Goal: Task Accomplishment & Management: Use online tool/utility

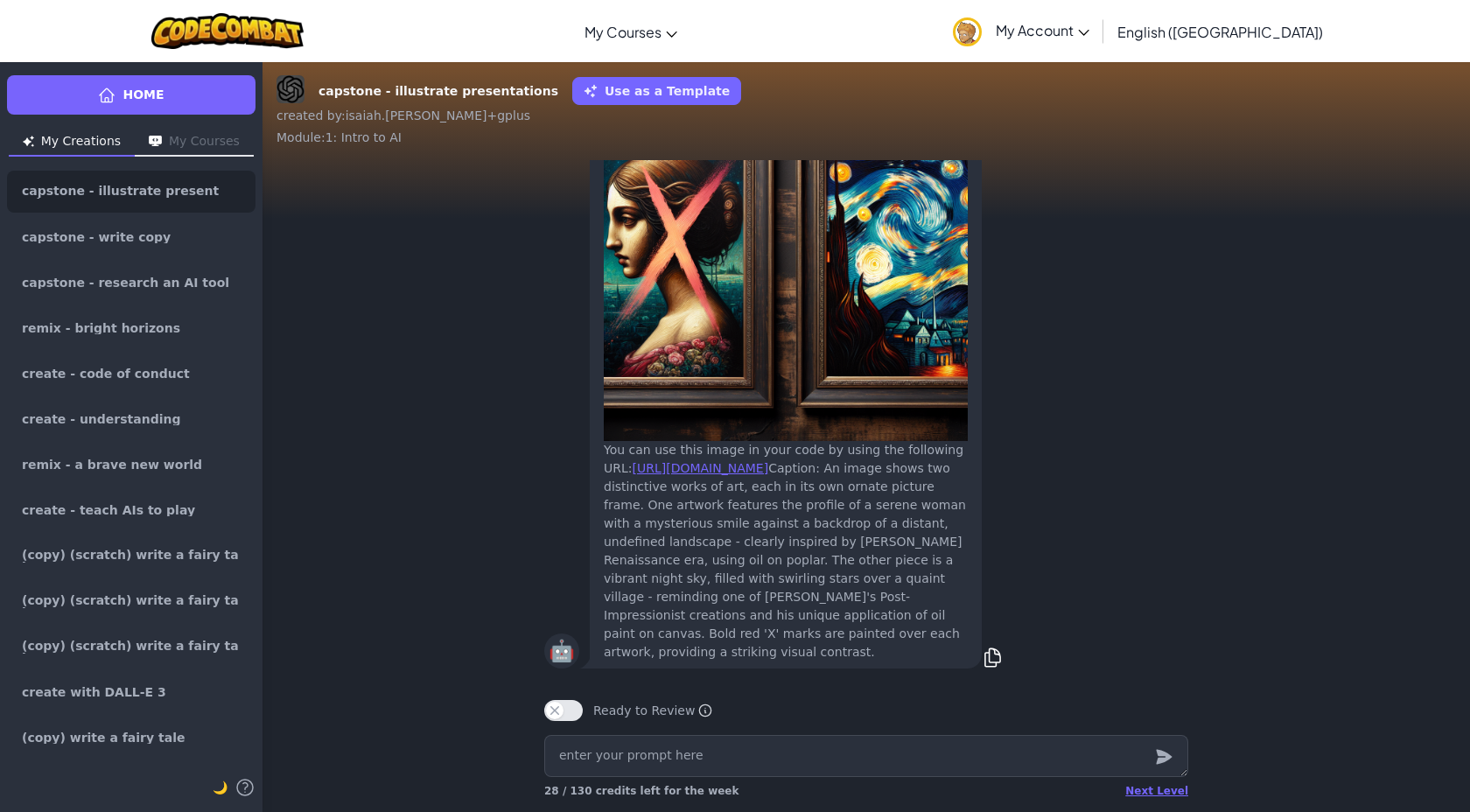
scroll to position [-117, 0]
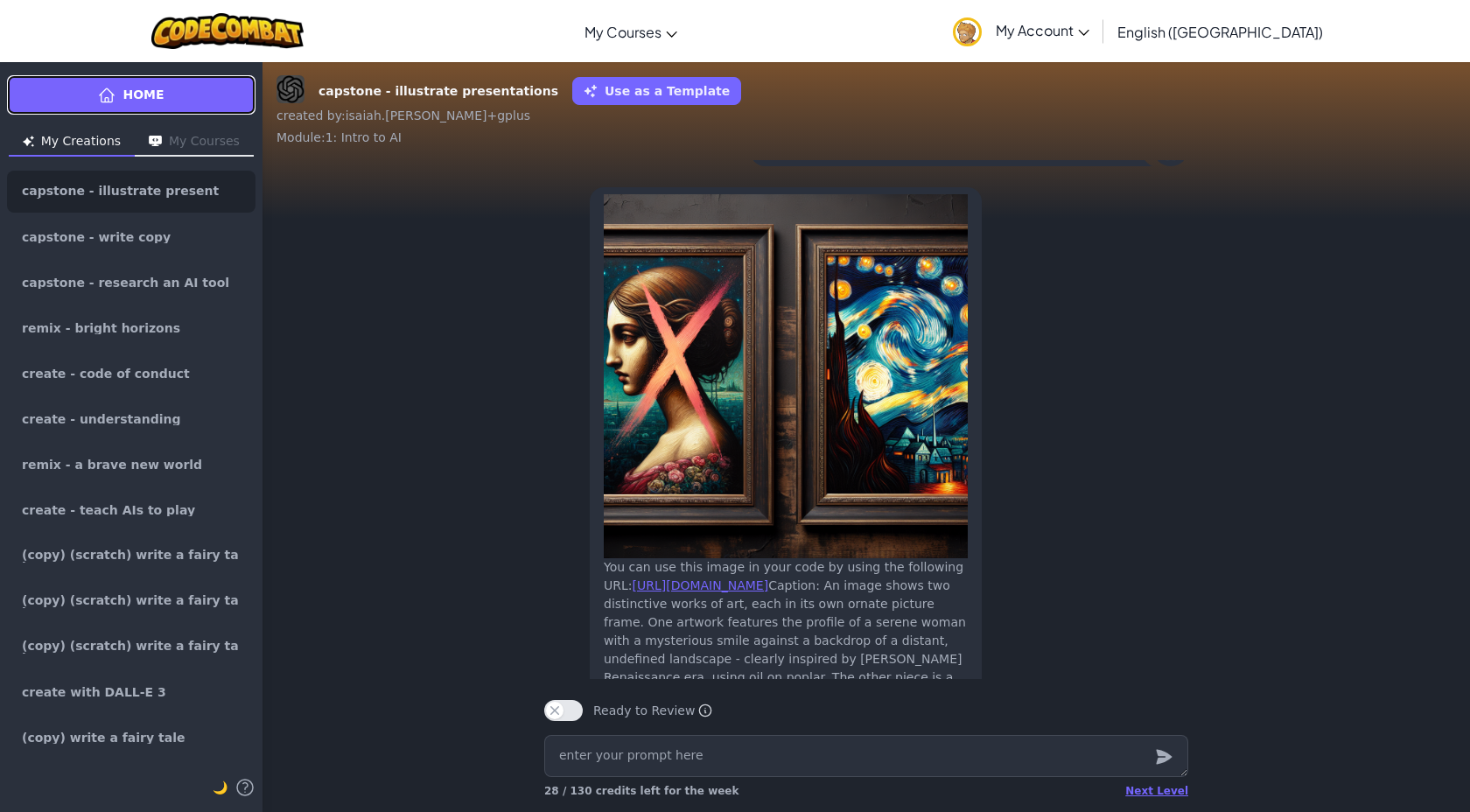
click at [127, 82] on link "Home" at bounding box center [131, 94] width 248 height 39
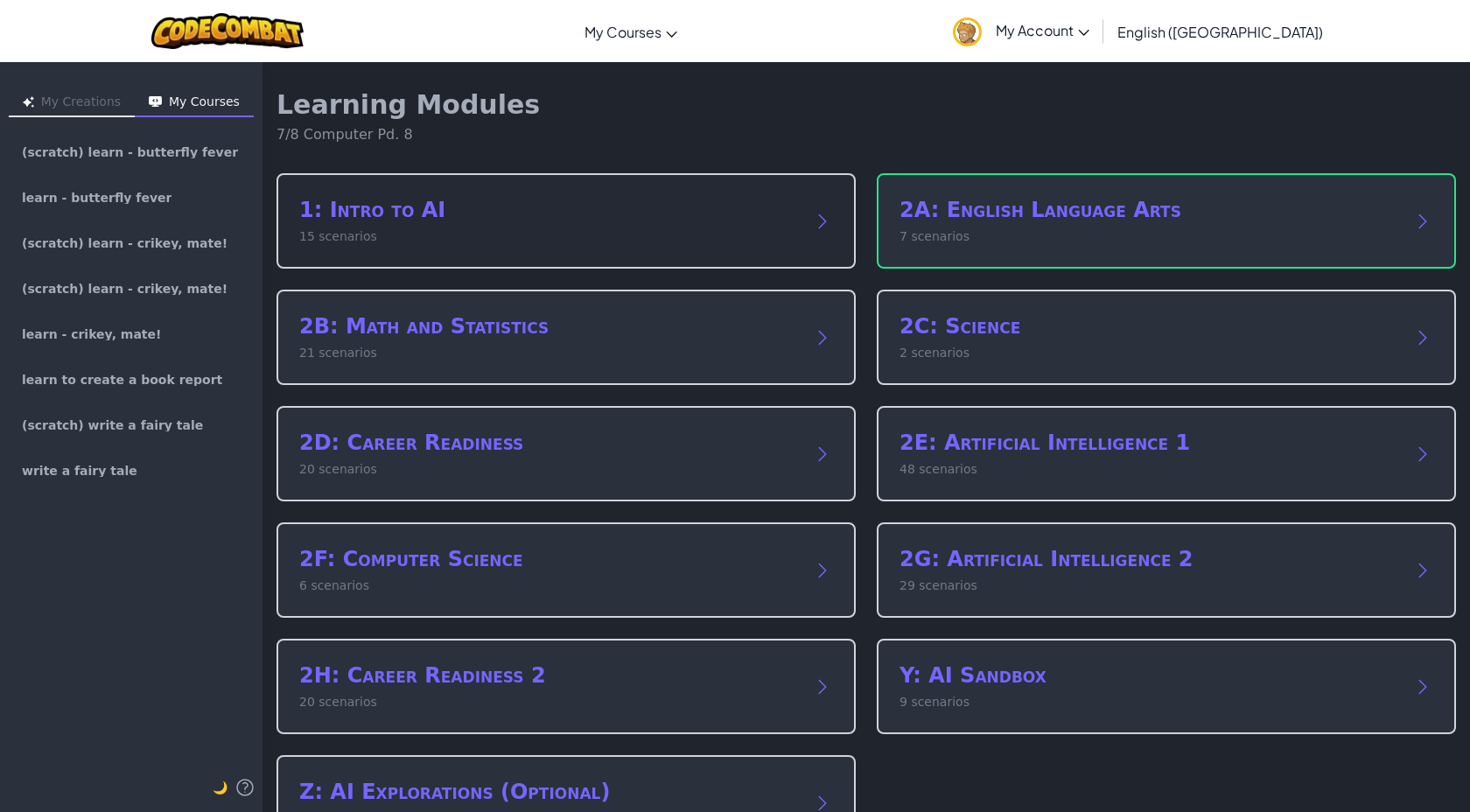
click at [420, 208] on h2 "1: Intro to AI" at bounding box center [548, 209] width 498 height 28
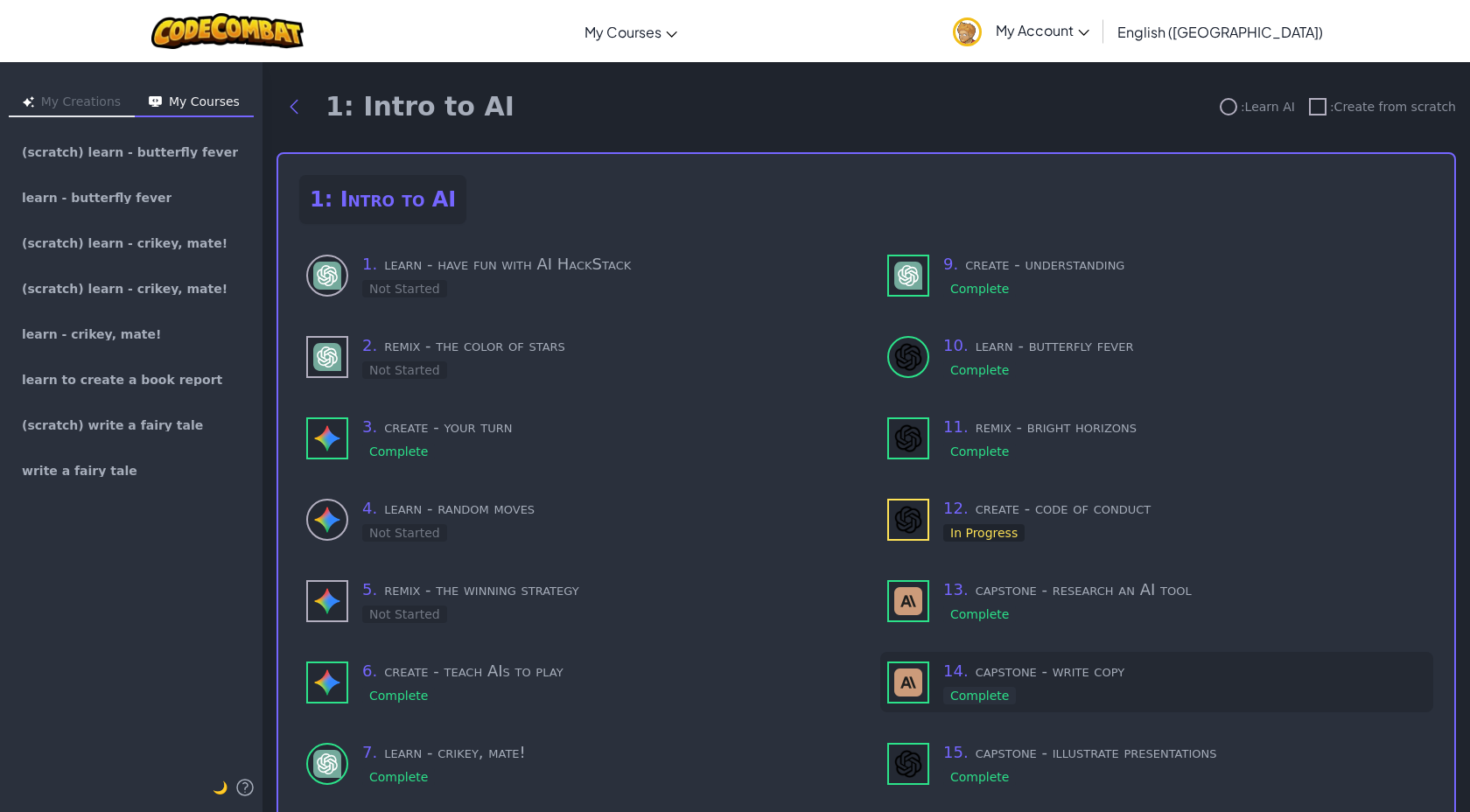
click at [1010, 665] on h3 "14 . capstone - write copy" at bounding box center [1185, 671] width 483 height 24
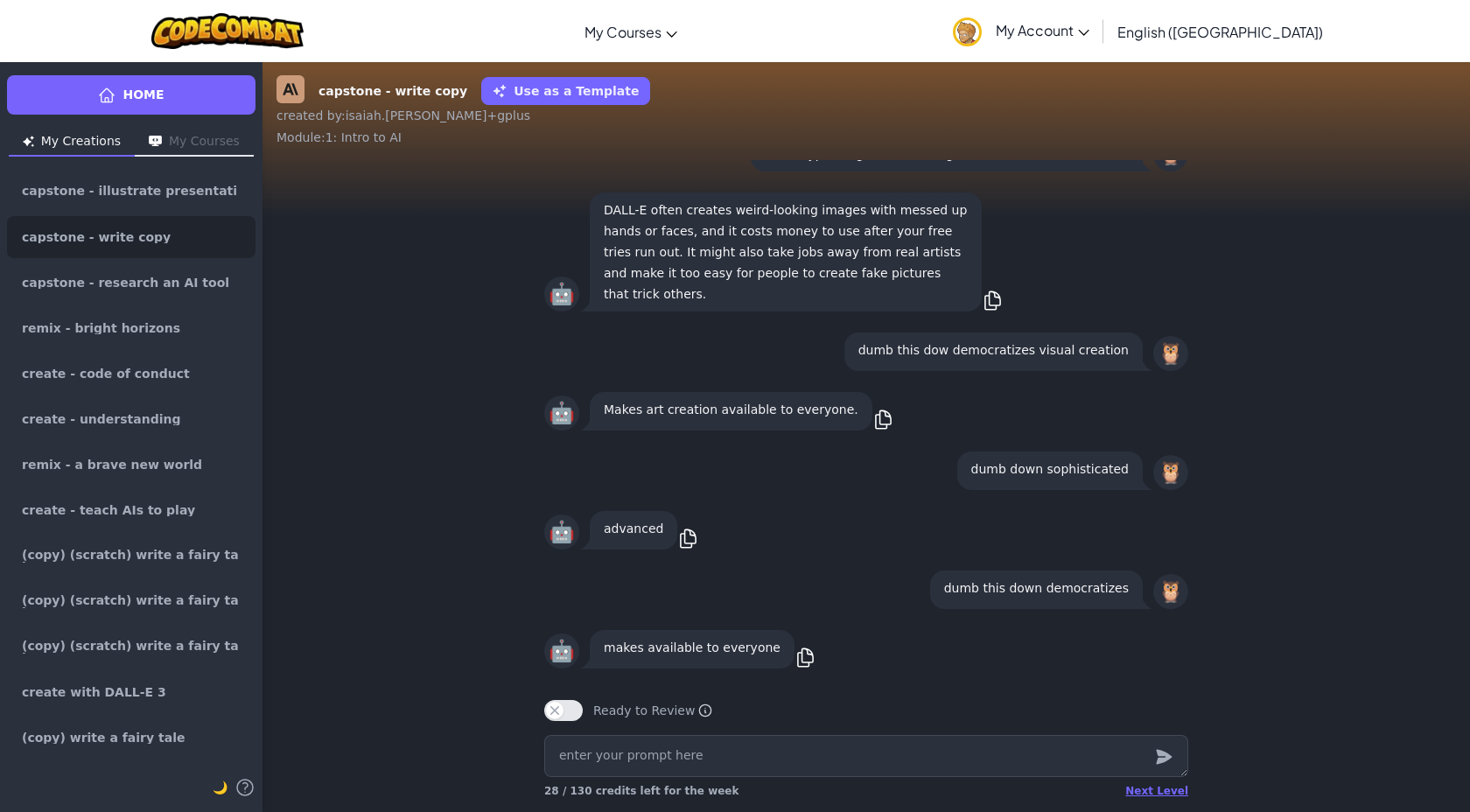
type textarea "x"
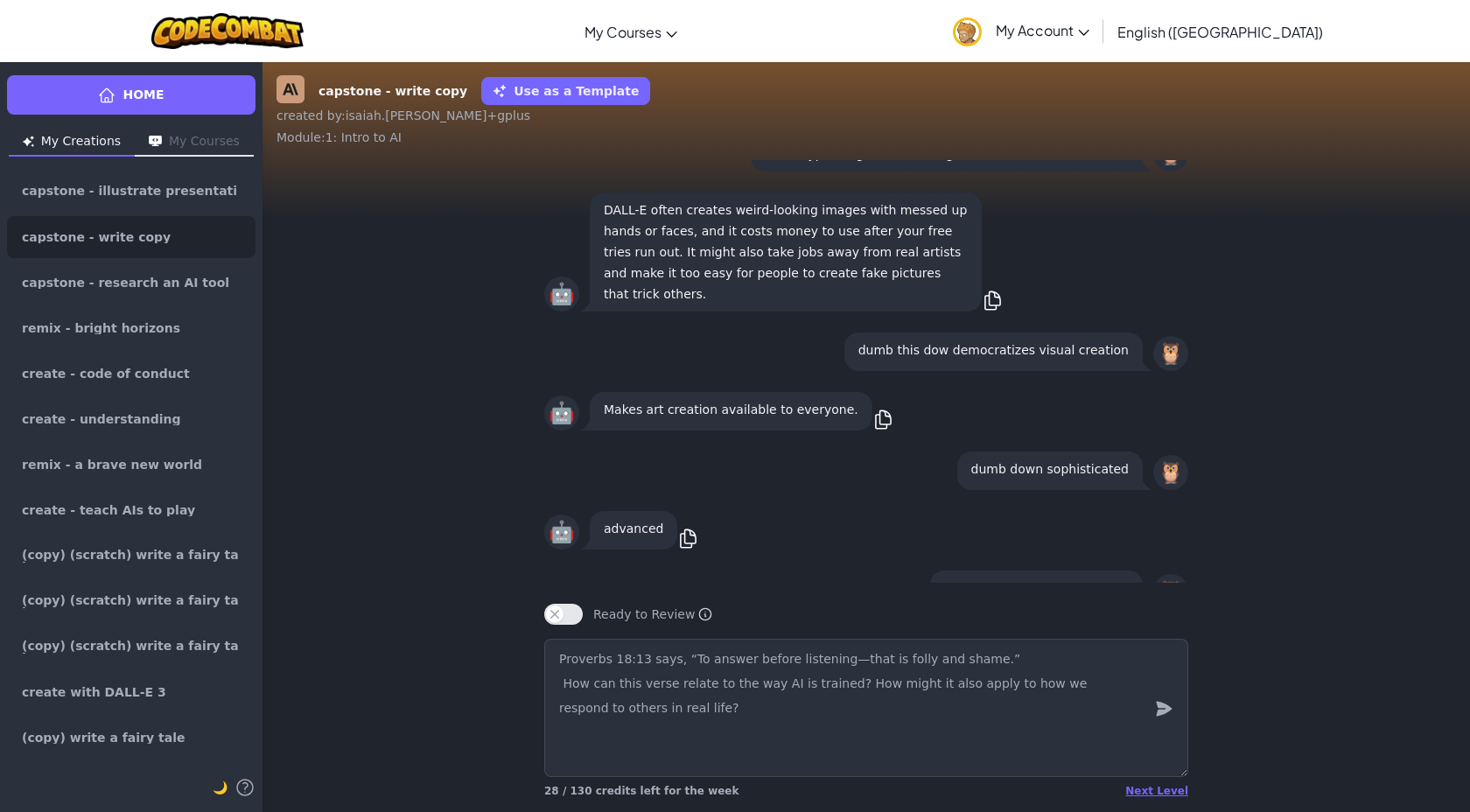
type textarea "Proverbs 18:13 says, “To answer before listening—that is folly and shame.” How …"
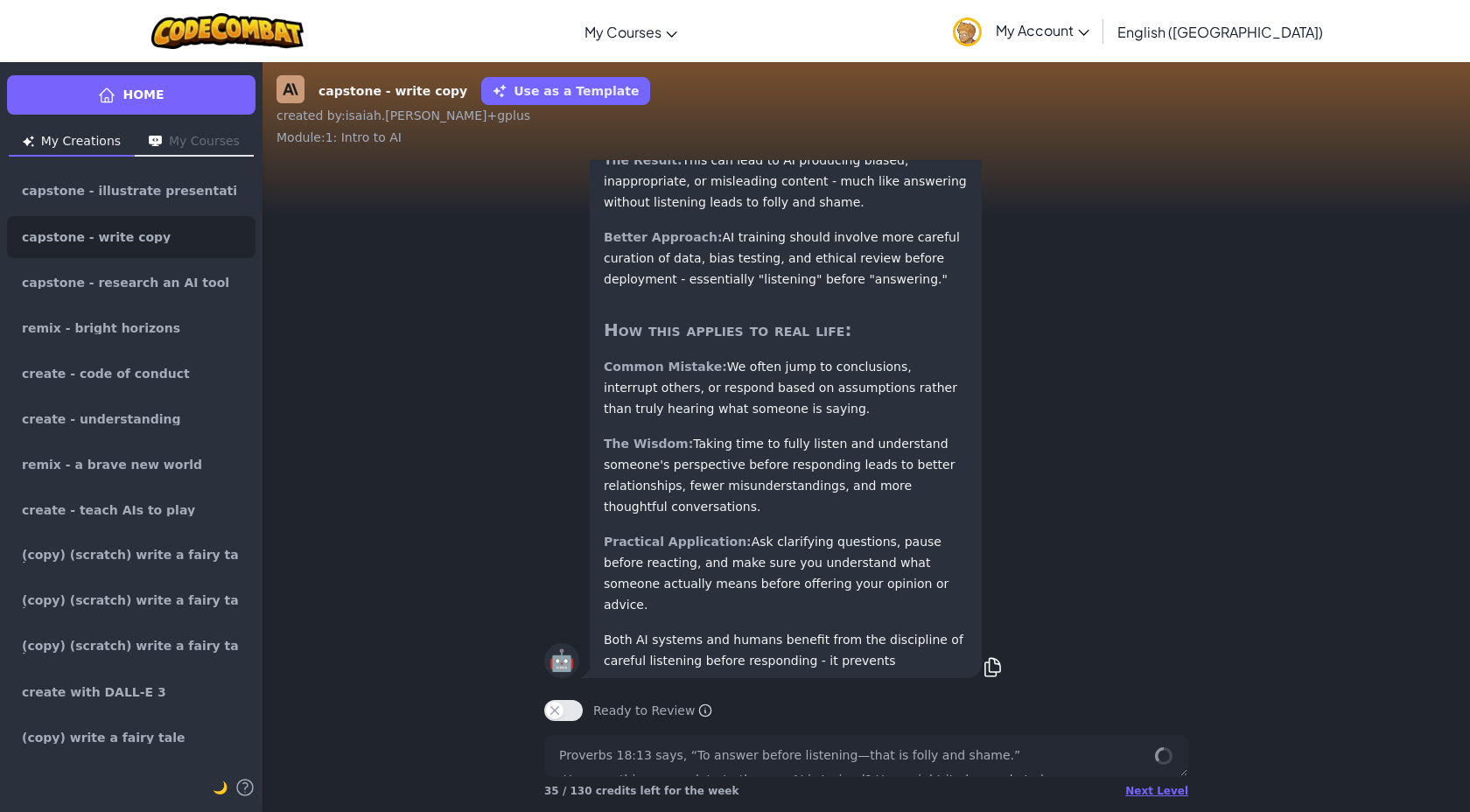
scroll to position [0, 0]
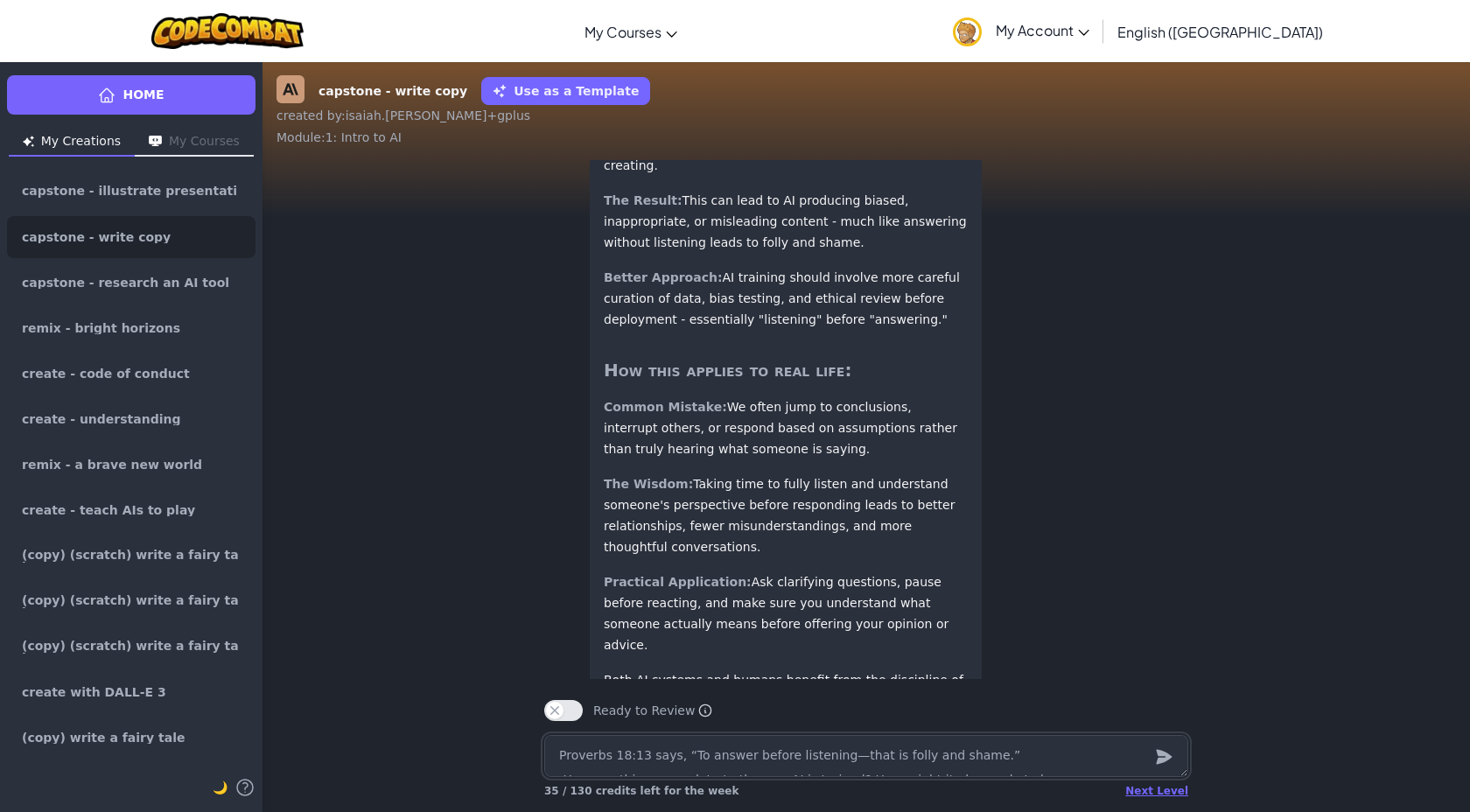
type textarea "x"
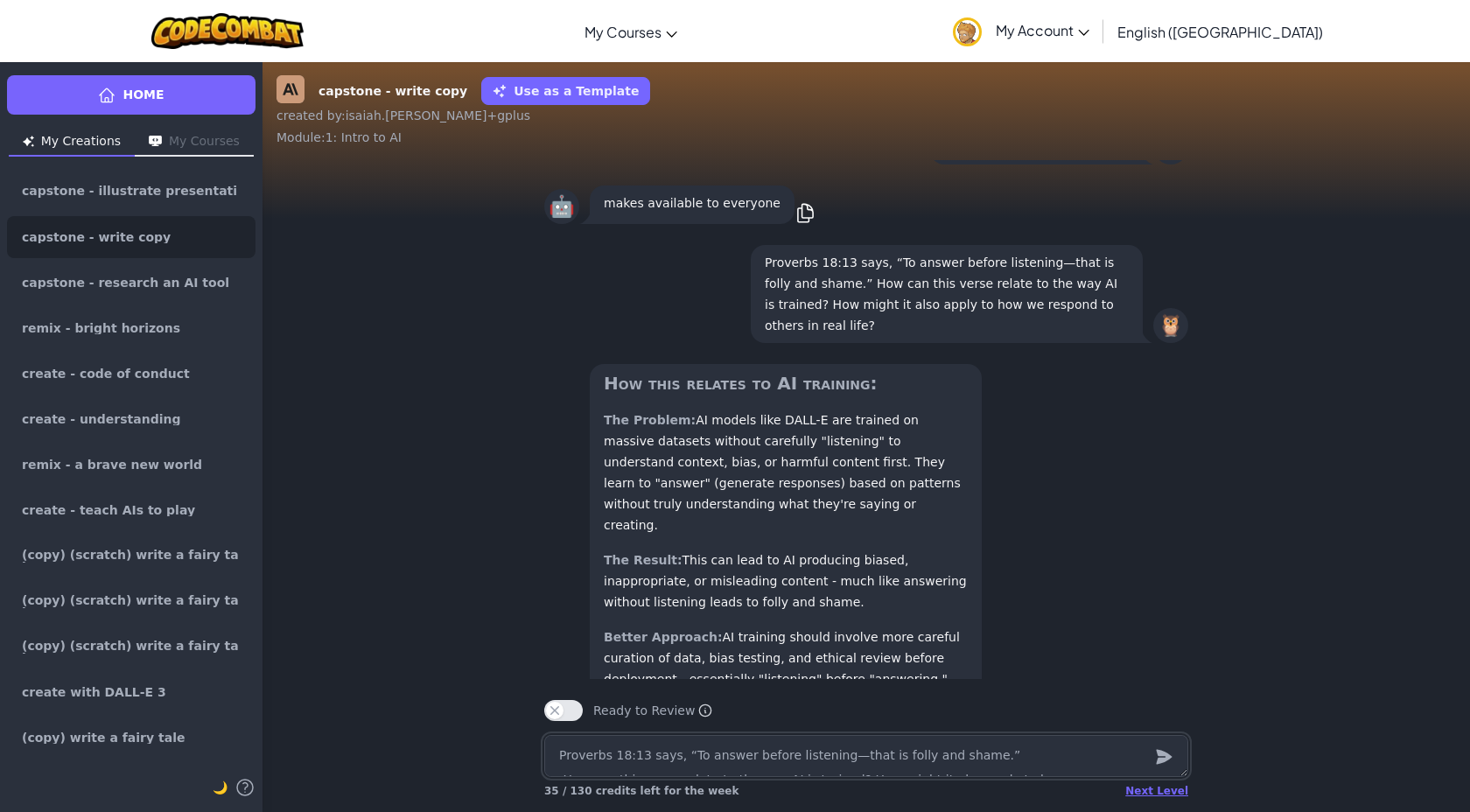
scroll to position [-428, 0]
